Goal: Information Seeking & Learning: Learn about a topic

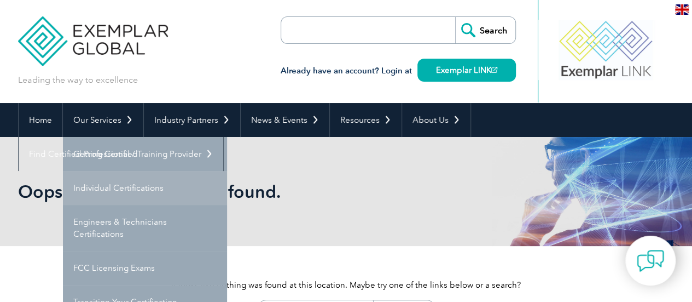
click at [126, 191] on link "Individual Certifications" at bounding box center [145, 188] width 164 height 34
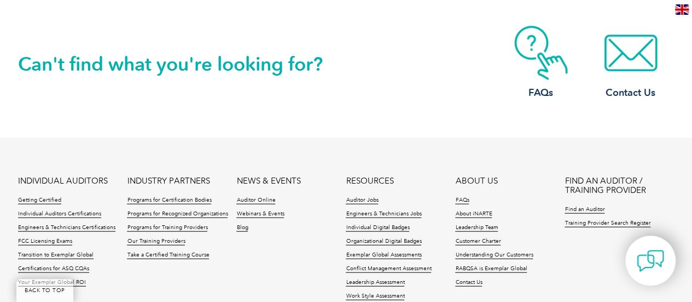
scroll to position [1204, 0]
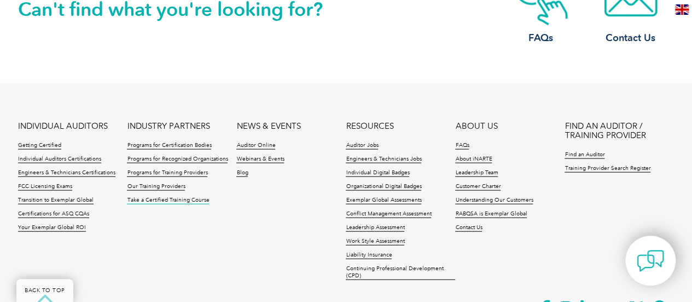
click at [188, 200] on link "Take a Certified Training Course" at bounding box center [168, 200] width 82 height 8
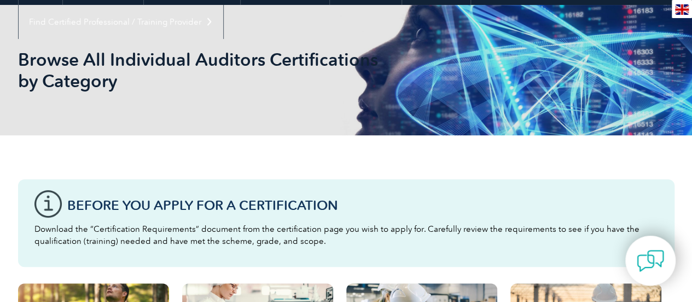
scroll to position [0, 0]
